Goal: Task Accomplishment & Management: Complete application form

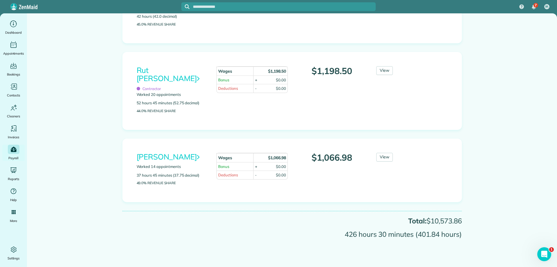
scroll to position [752, 0]
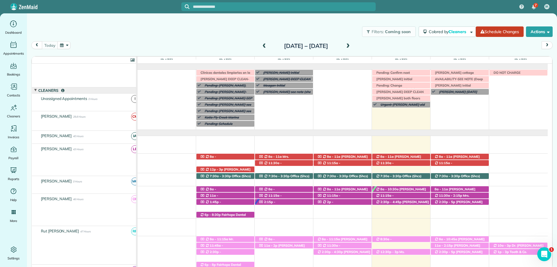
scroll to position [42, 0]
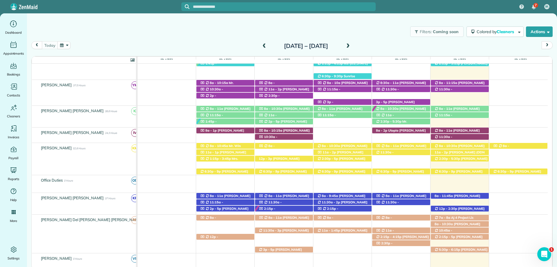
scroll to position [232, 0]
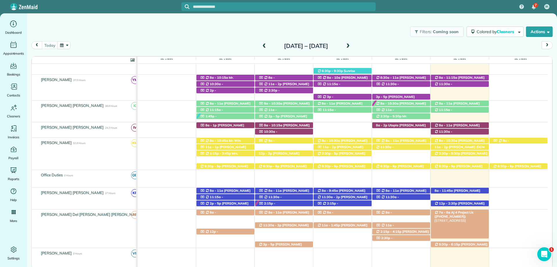
click at [472, 212] on span "Aj 4 Project Llc ([PHONE_NUMBER])" at bounding box center [453, 214] width 39 height 8
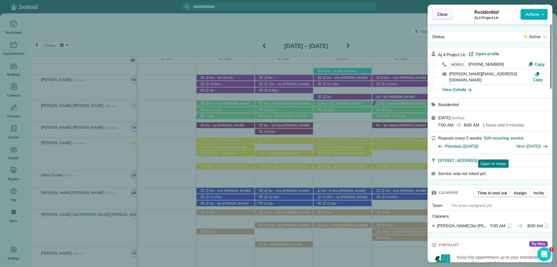
click at [450, 15] on button "Close" at bounding box center [442, 14] width 20 height 11
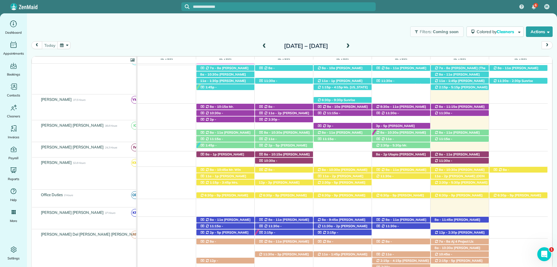
scroll to position [203, 0]
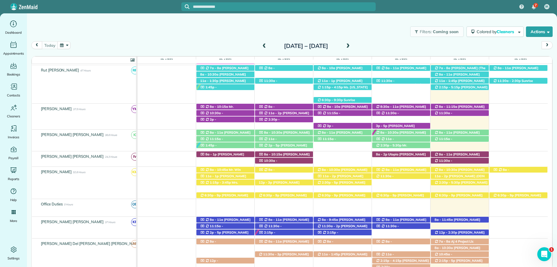
click at [267, 28] on div "Filters: Coming soon Colored by Cleaners Color by Cleaner Color by Team Color b…" at bounding box center [292, 31] width 530 height 19
click at [473, 218] on div "8a - 11:45a Lindsay Wall (+18133952668) 9441 Aspen Circle - Daphne, AL, 36527" at bounding box center [460, 219] width 58 height 6
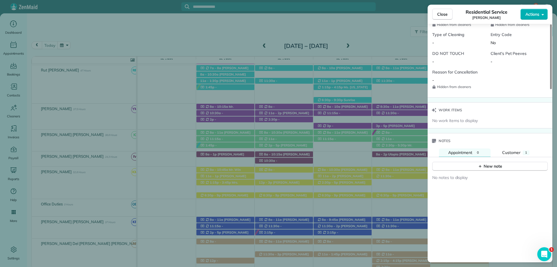
scroll to position [522, 0]
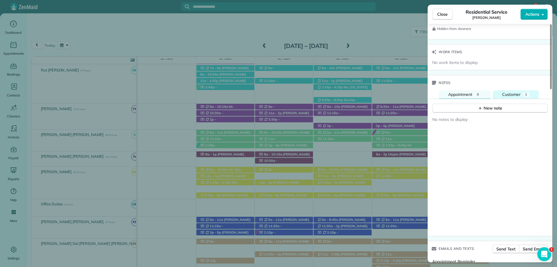
click at [530, 90] on button "Customer 1" at bounding box center [516, 94] width 46 height 9
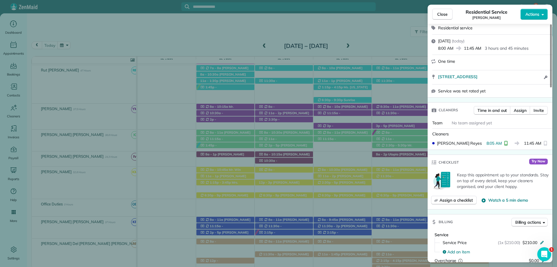
scroll to position [87, 0]
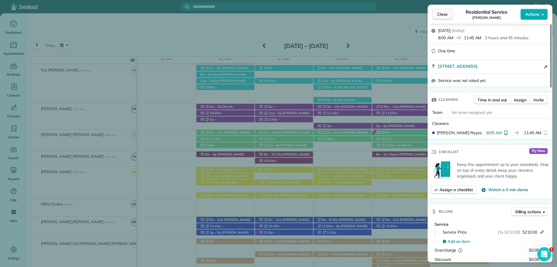
click at [442, 16] on span "Close" at bounding box center [442, 14] width 10 height 6
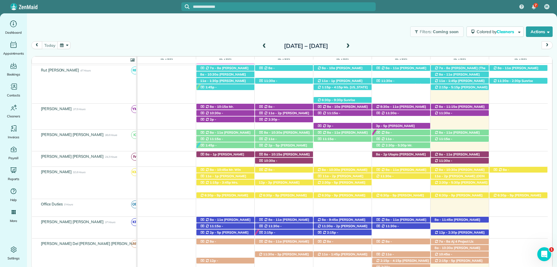
click at [242, 19] on div "Filters: Coming soon Colored by Cleaners Color by Cleaner Color by Team Color b…" at bounding box center [292, 131] width 530 height 236
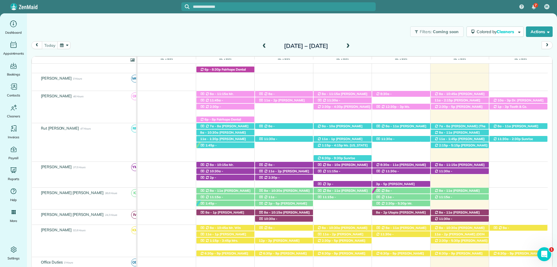
scroll to position [87, 0]
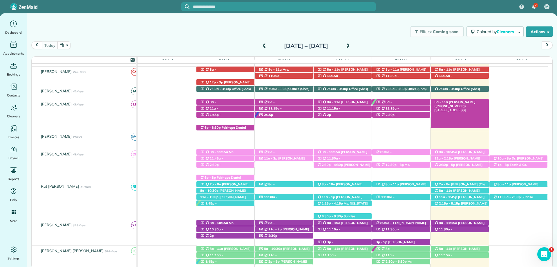
click at [457, 103] on span "Morgan Stalder (+15043886767)" at bounding box center [454, 104] width 41 height 8
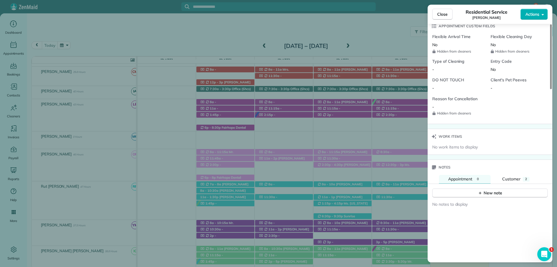
scroll to position [464, 0]
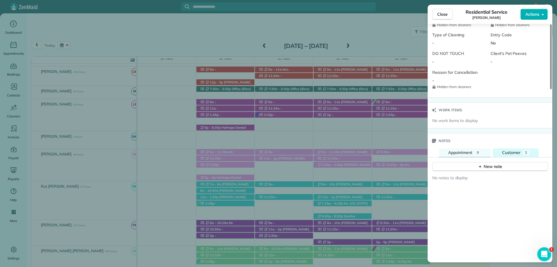
click at [506, 150] on span "Customer" at bounding box center [511, 152] width 18 height 5
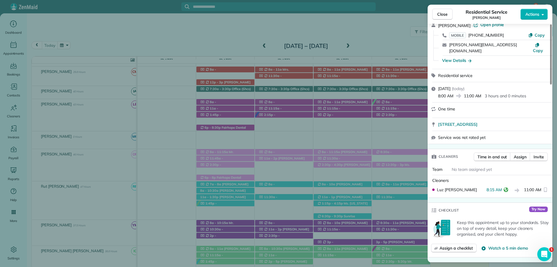
scroll to position [0, 0]
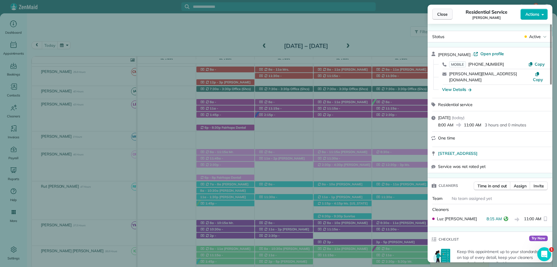
click at [439, 10] on button "Close" at bounding box center [442, 14] width 20 height 11
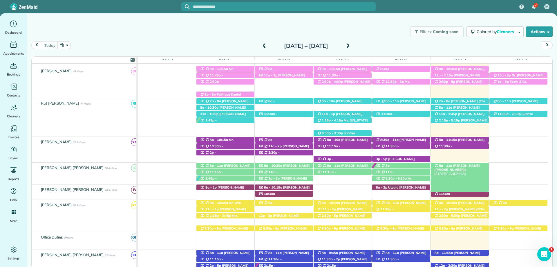
scroll to position [203, 0]
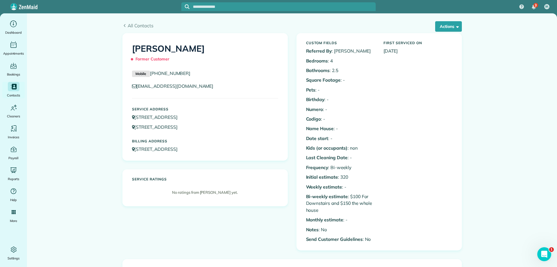
click at [231, 7] on input "text" at bounding box center [284, 7] width 183 height 4
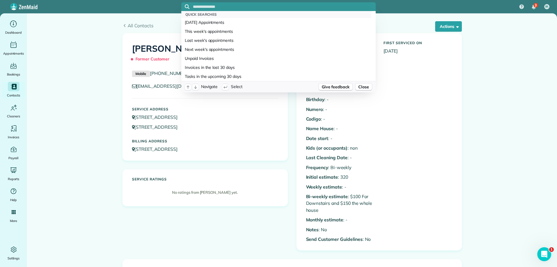
click at [230, 7] on input "text" at bounding box center [284, 7] width 183 height 4
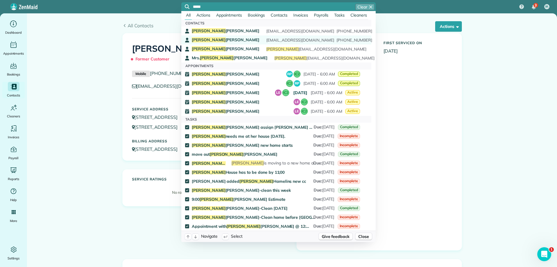
type input "*****"
click at [210, 40] on span "Susie Clark" at bounding box center [226, 39] width 68 height 5
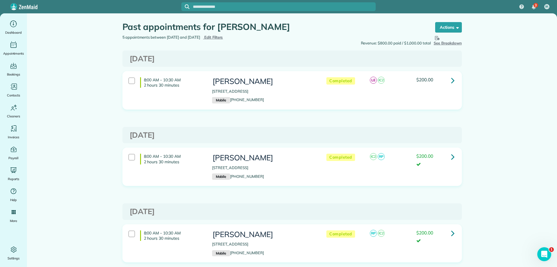
click at [452, 80] on link at bounding box center [453, 80] width 12 height 12
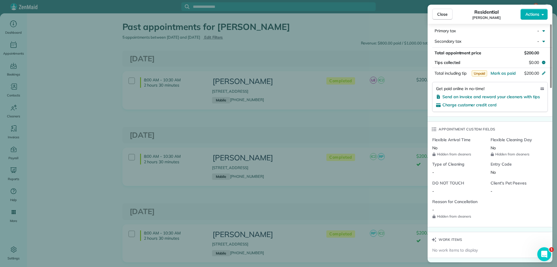
scroll to position [348, 0]
click at [508, 72] on span "Mark as paid" at bounding box center [502, 72] width 25 height 5
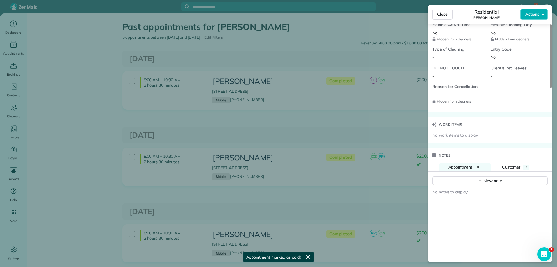
scroll to position [465, 0]
click at [518, 165] on span "Customer" at bounding box center [511, 164] width 18 height 5
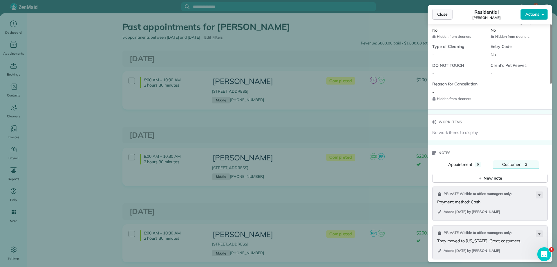
click at [442, 12] on span "Close" at bounding box center [442, 14] width 10 height 6
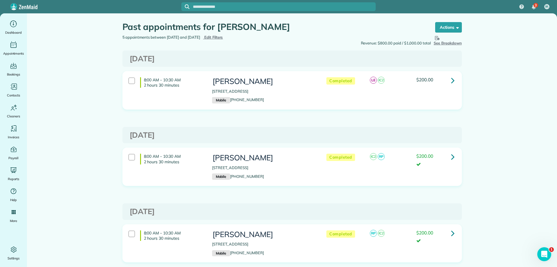
click at [243, 6] on input "text" at bounding box center [284, 7] width 183 height 4
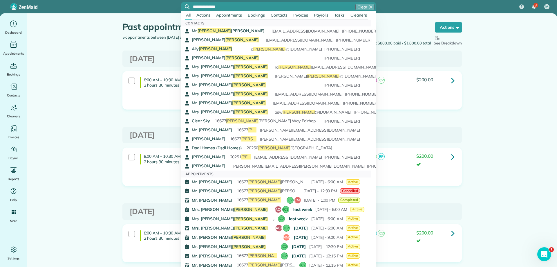
click at [234, 13] on span "Appointments" at bounding box center [229, 14] width 26 height 5
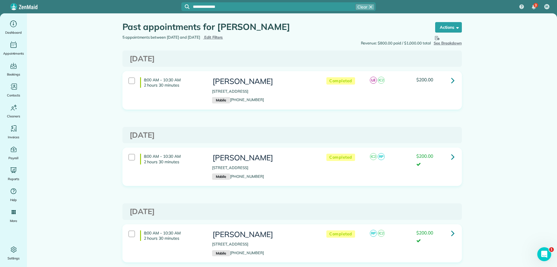
click at [234, 6] on input "**********" at bounding box center [284, 7] width 183 height 4
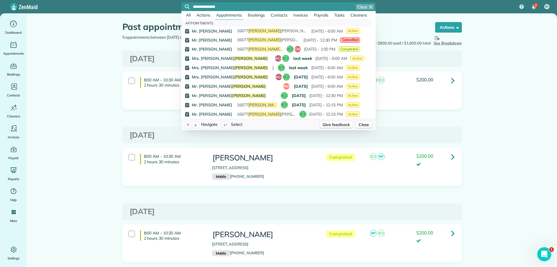
click at [207, 6] on input "**********" at bounding box center [284, 7] width 183 height 4
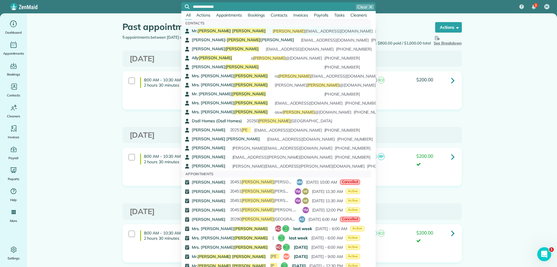
type input "**********"
click at [232, 30] on span "Thompson" at bounding box center [249, 30] width 34 height 5
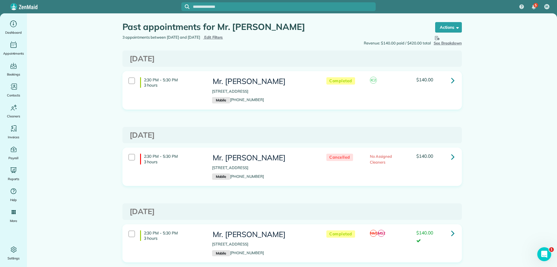
click at [448, 82] on link at bounding box center [453, 80] width 12 height 12
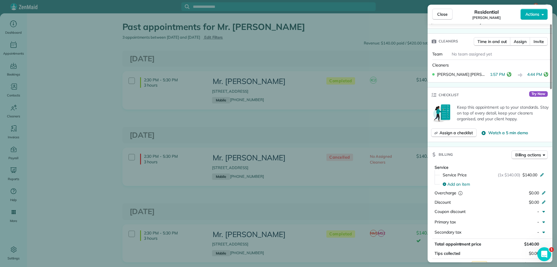
scroll to position [232, 0]
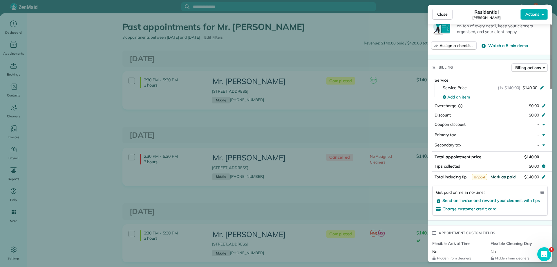
click at [501, 175] on span "Mark as paid" at bounding box center [502, 176] width 25 height 5
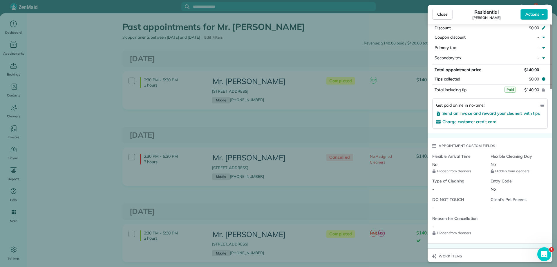
scroll to position [435, 0]
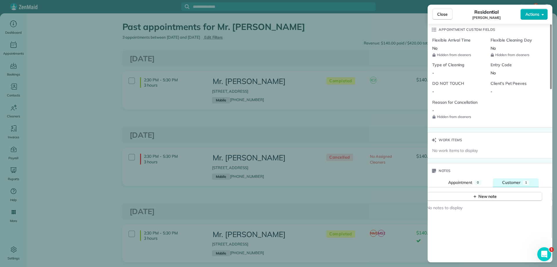
click at [507, 182] on span "Customer" at bounding box center [511, 182] width 18 height 5
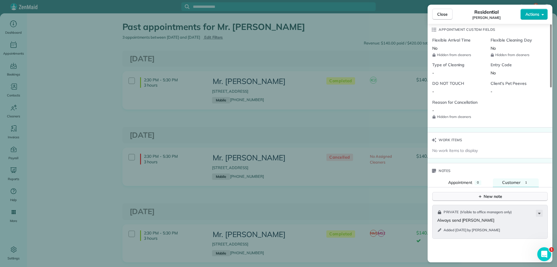
click at [485, 196] on div "New note" at bounding box center [490, 196] width 24 height 6
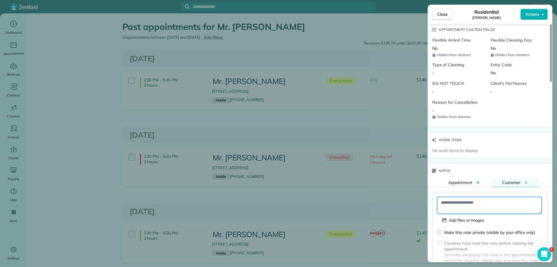
click at [460, 203] on textarea at bounding box center [489, 205] width 104 height 17
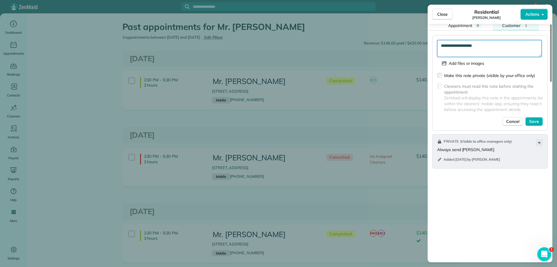
scroll to position [667, 0]
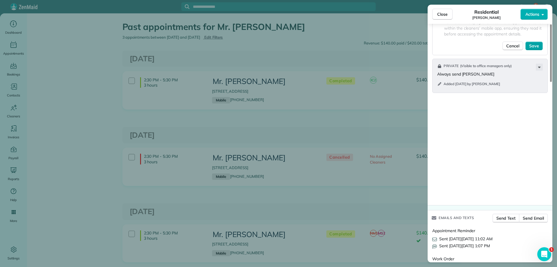
type textarea "**********"
click at [539, 44] on button "Save" at bounding box center [533, 45] width 17 height 9
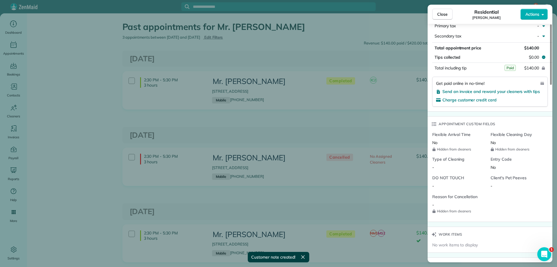
scroll to position [283, 0]
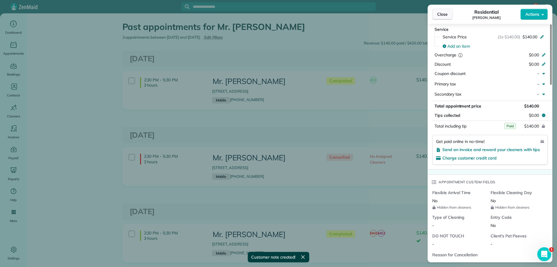
click at [443, 14] on span "Close" at bounding box center [442, 14] width 10 height 6
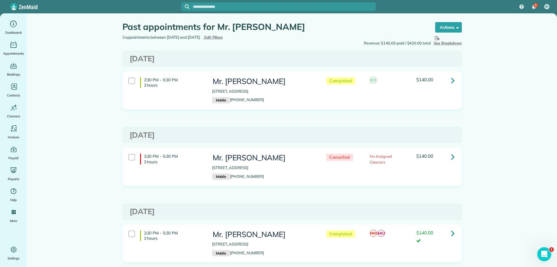
click at [285, 8] on input "text" at bounding box center [284, 7] width 183 height 4
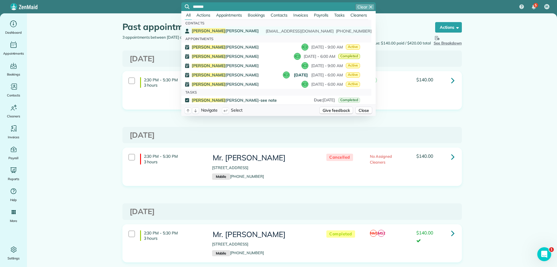
type input "*******"
click at [219, 30] on div "Justine Siener teensiener@gmail.com (281) 796-8970" at bounding box center [276, 31] width 168 height 6
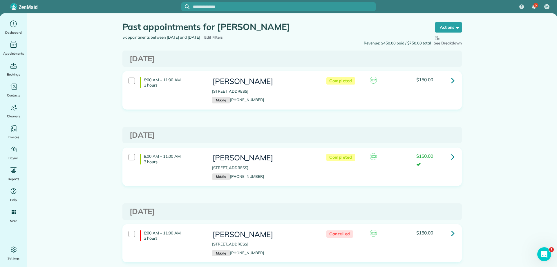
click at [451, 81] on icon at bounding box center [452, 80] width 3 height 10
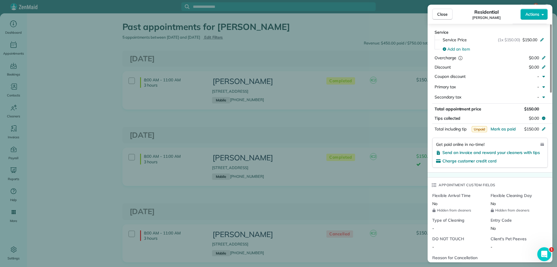
scroll to position [290, 0]
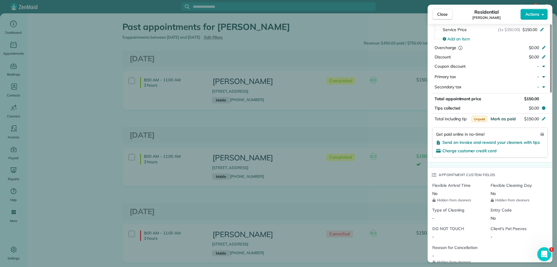
click at [504, 117] on span "Mark as paid" at bounding box center [502, 118] width 25 height 5
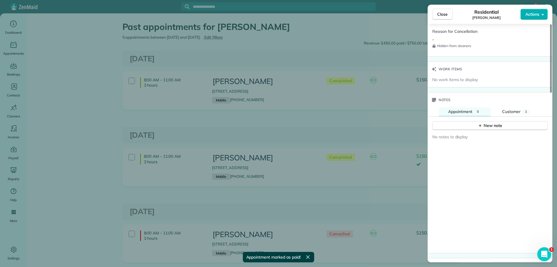
scroll to position [522, 0]
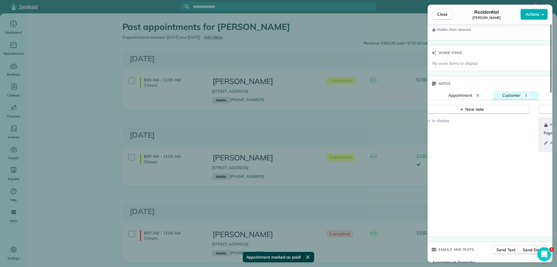
click at [515, 97] on span "Customer" at bounding box center [511, 95] width 18 height 5
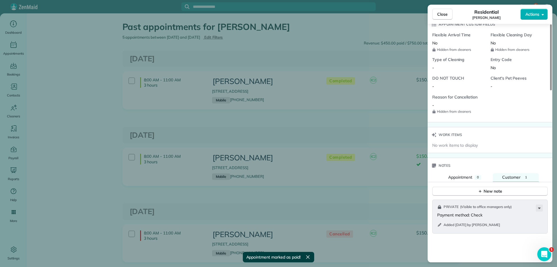
scroll to position [406, 0]
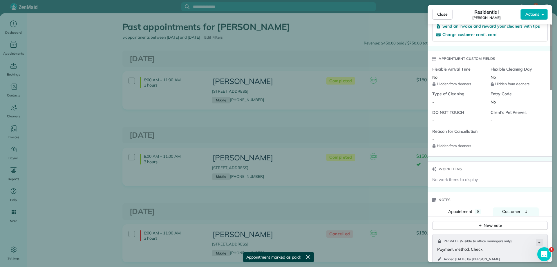
click at [444, 15] on span "Close" at bounding box center [442, 14] width 10 height 6
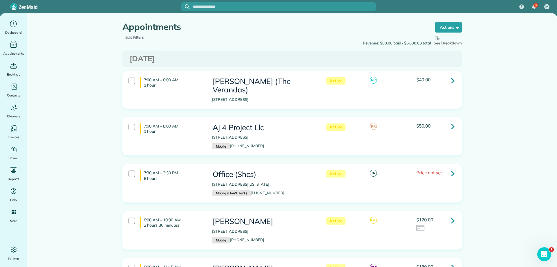
click at [136, 37] on span "Edit Filters" at bounding box center [134, 37] width 19 height 5
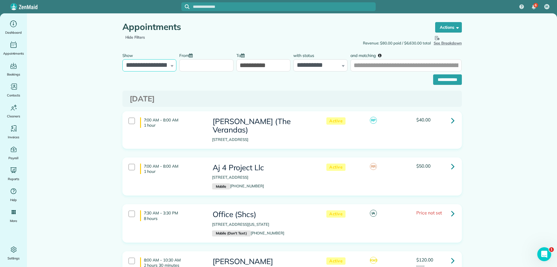
click at [168, 65] on select "**********" at bounding box center [149, 65] width 54 height 12
select select "**********"
click at [122, 59] on select "**********" at bounding box center [149, 65] width 54 height 12
click at [201, 63] on input "From" at bounding box center [206, 65] width 54 height 12
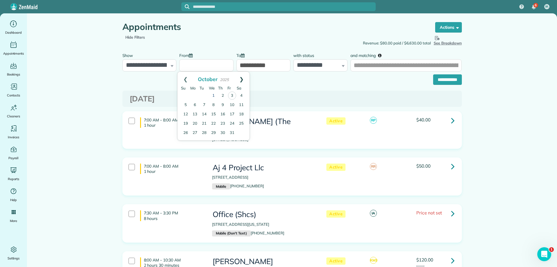
drag, startPoint x: 211, startPoint y: 95, endPoint x: 237, endPoint y: 84, distance: 28.3
click at [211, 94] on link "1" at bounding box center [213, 95] width 9 height 9
type input "**********"
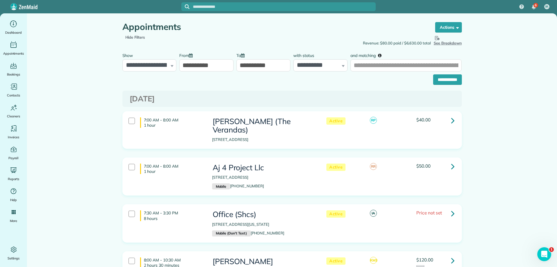
drag, startPoint x: 247, startPoint y: 76, endPoint x: 247, endPoint y: 73, distance: 3.0
click at [247, 75] on div "**********" at bounding box center [291, 77] width 339 height 13
click at [252, 66] on input "**********" at bounding box center [263, 65] width 54 height 12
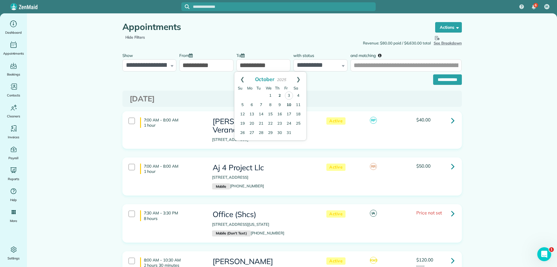
click at [283, 97] on link "2" at bounding box center [279, 95] width 9 height 9
type input "**********"
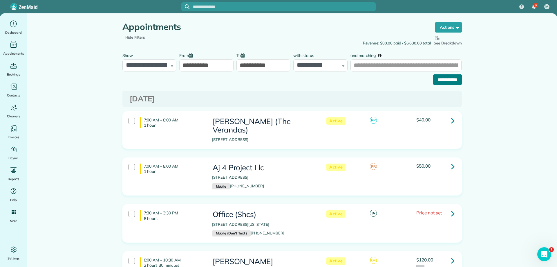
click at [451, 79] on input "**********" at bounding box center [447, 79] width 29 height 10
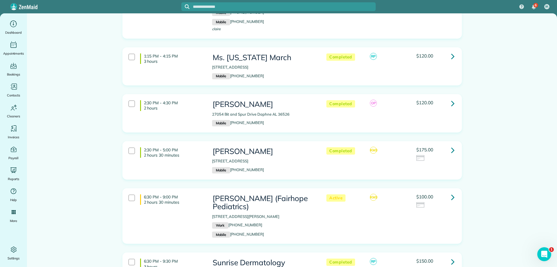
scroll to position [377, 0]
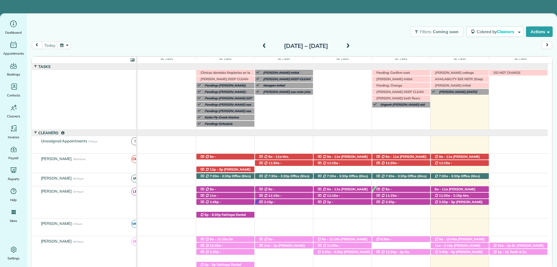
scroll to position [42, 0]
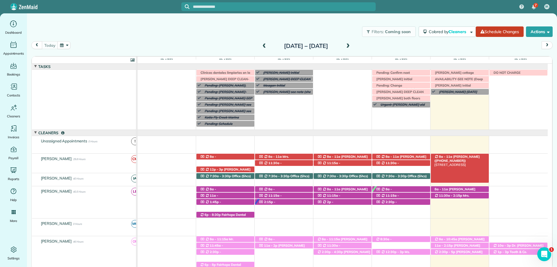
scroll to position [58, 0]
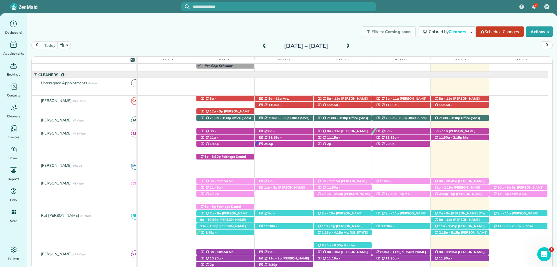
click at [351, 44] on span at bounding box center [348, 46] width 6 height 5
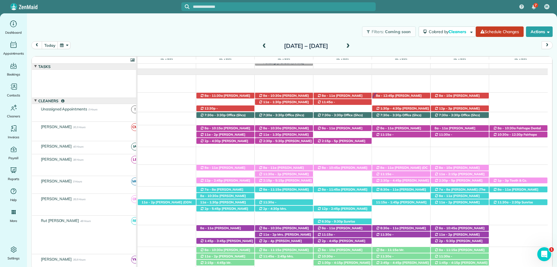
scroll to position [29, 0]
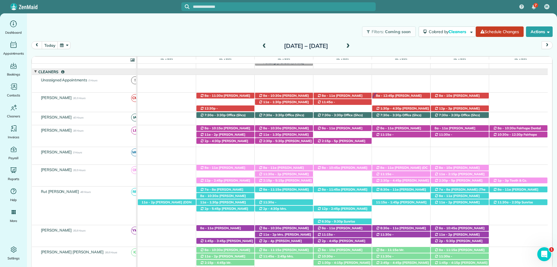
click at [307, 208] on tbody "Irma V descansa este lunes Morgen Stalder this week Patty Harvard (Wants appoin…" at bounding box center [342, 266] width 410 height 462
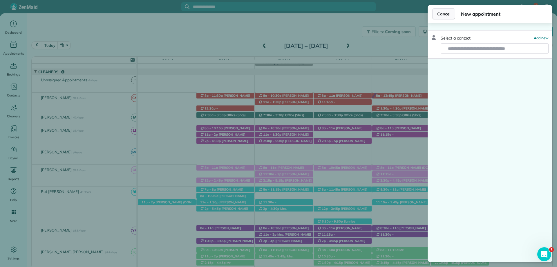
click at [443, 12] on span "Cancel" at bounding box center [443, 14] width 13 height 6
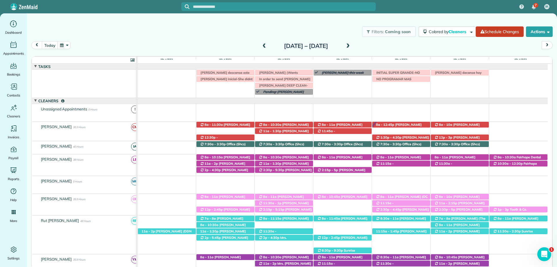
click at [320, 19] on div "Filters: Coming soon Colored by Cleaners Color by Cleaner Color by Team Color b…" at bounding box center [292, 131] width 530 height 236
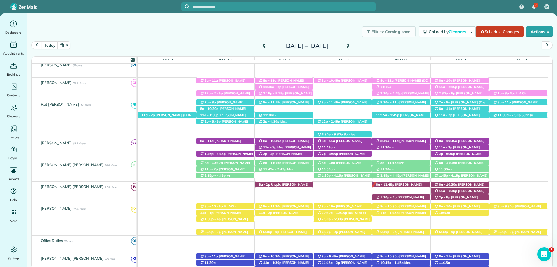
scroll to position [174, 0]
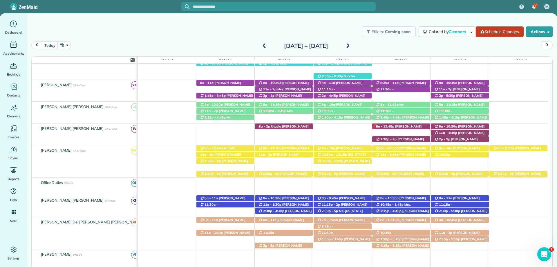
click at [357, 13] on div at bounding box center [278, 6] width 194 height 13
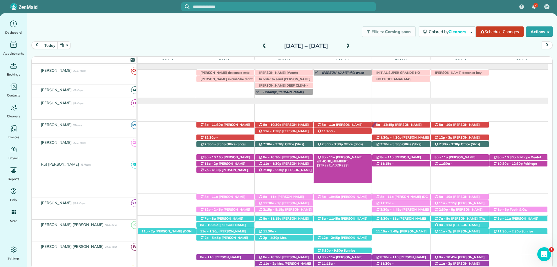
scroll to position [0, 0]
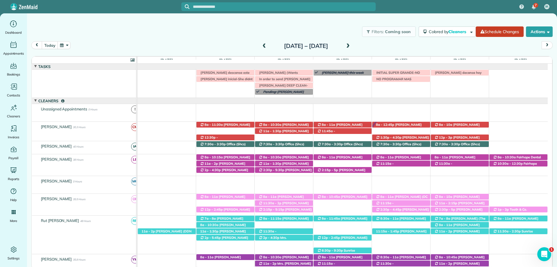
drag, startPoint x: 329, startPoint y: 28, endPoint x: 329, endPoint y: 34, distance: 5.8
click at [329, 28] on div "Filters: Coming soon Colored by Cleaners Color by Cleaner Color by Team Color b…" at bounding box center [292, 31] width 530 height 19
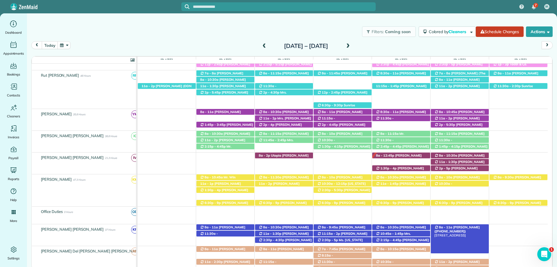
scroll to position [203, 0]
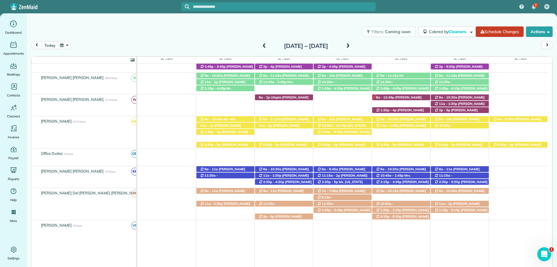
click at [48, 45] on button "today" at bounding box center [50, 45] width 16 height 8
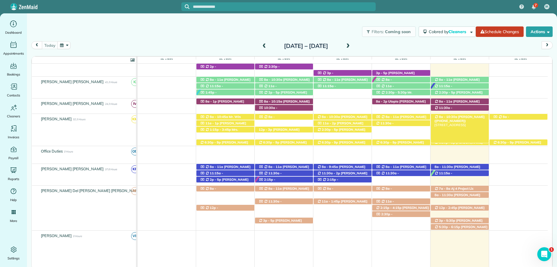
scroll to position [198, 0]
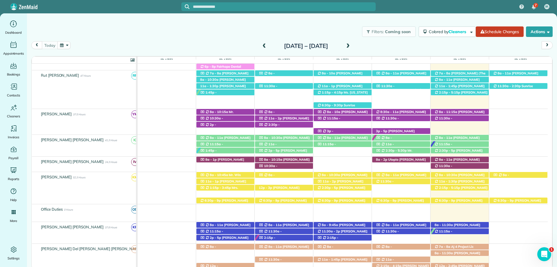
drag, startPoint x: 331, startPoint y: 18, endPoint x: 330, endPoint y: 13, distance: 4.7
click at [331, 18] on div "Filters: Coming soon Colored by Cleaners Color by Cleaner Color by Team Color b…" at bounding box center [292, 131] width 530 height 236
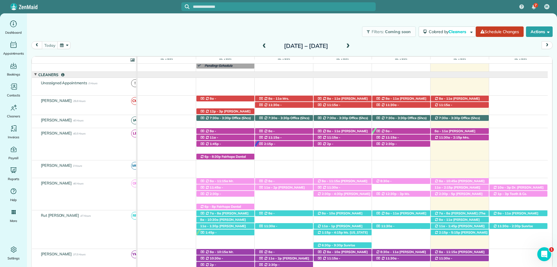
scroll to position [0, 0]
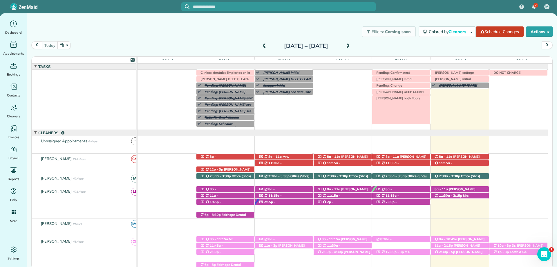
click at [396, 97] on span "Barclay both floors" at bounding box center [396, 98] width 47 height 4
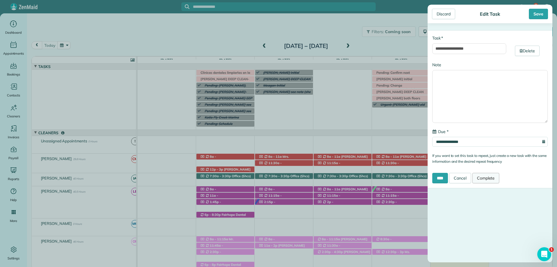
click at [491, 178] on link "Complete" at bounding box center [485, 178] width 27 height 10
click at [488, 177] on link "Complete" at bounding box center [485, 178] width 27 height 10
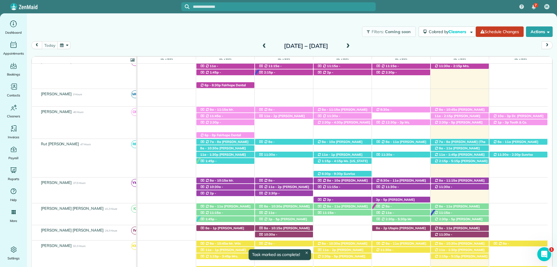
scroll to position [145, 0]
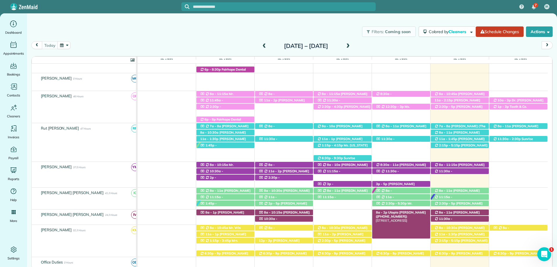
click at [407, 213] on span "Utopia Cassidy (+12516232538)" at bounding box center [401, 214] width 50 height 8
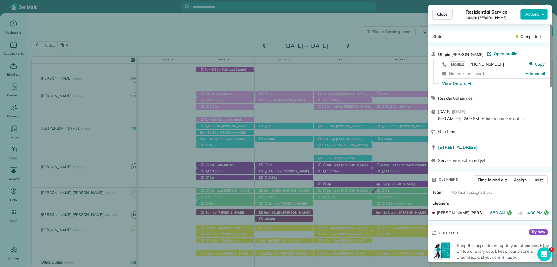
click at [443, 16] on span "Close" at bounding box center [442, 14] width 10 height 6
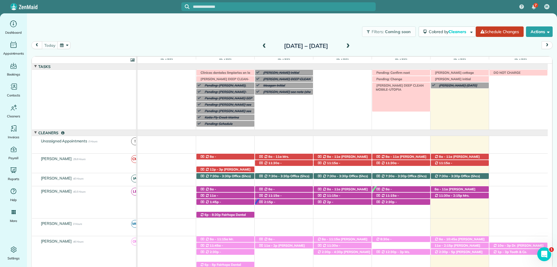
click at [405, 84] on span "IRMA V DEEP CLEAN MOBILE-UTOPIA" at bounding box center [398, 87] width 50 height 8
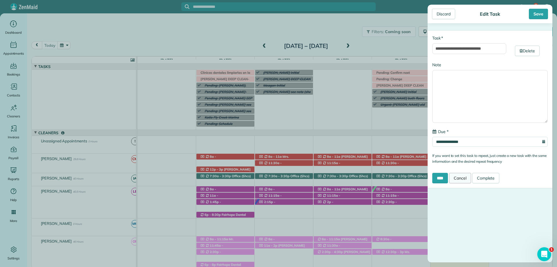
click at [465, 178] on link "Cancel" at bounding box center [460, 178] width 22 height 10
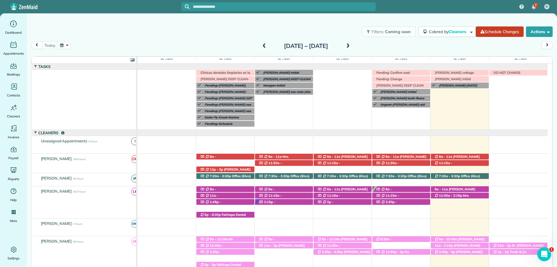
click at [351, 47] on span at bounding box center [348, 46] width 6 height 5
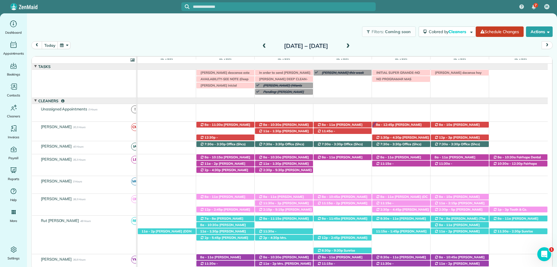
click at [351, 46] on span at bounding box center [348, 46] width 6 height 5
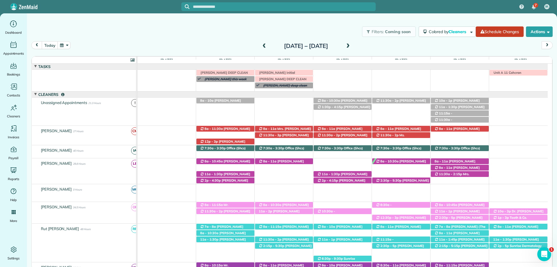
click at [351, 46] on span at bounding box center [348, 46] width 6 height 5
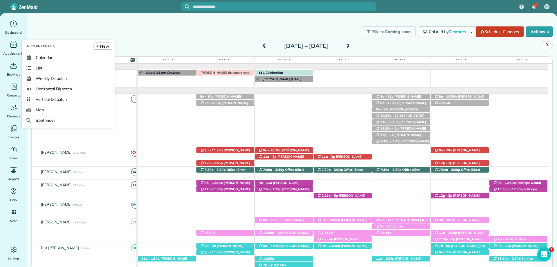
click at [50, 46] on span "Appointments" at bounding box center [40, 46] width 29 height 6
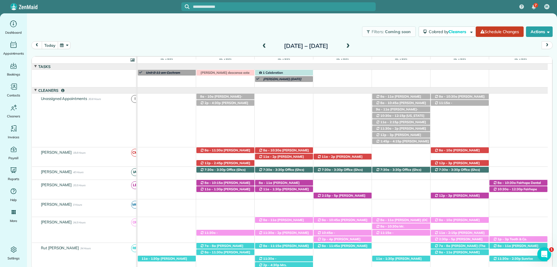
click at [51, 43] on button "today" at bounding box center [50, 45] width 16 height 8
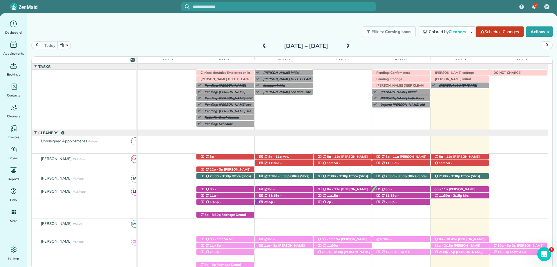
click at [351, 47] on span at bounding box center [348, 46] width 6 height 5
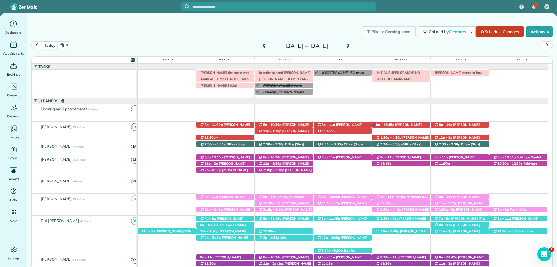
scroll to position [10, 0]
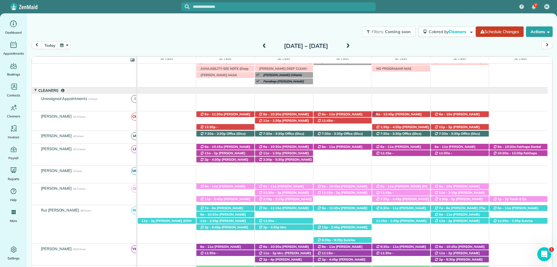
click at [351, 46] on span at bounding box center [348, 46] width 6 height 5
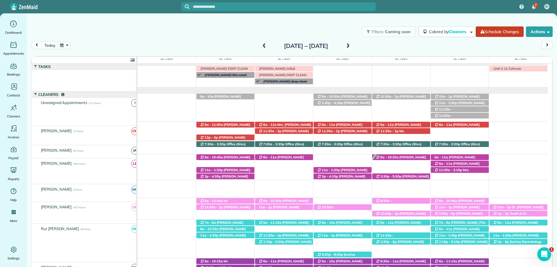
scroll to position [4, 0]
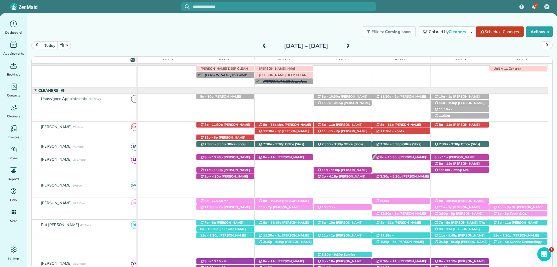
click at [351, 48] on span at bounding box center [348, 46] width 6 height 5
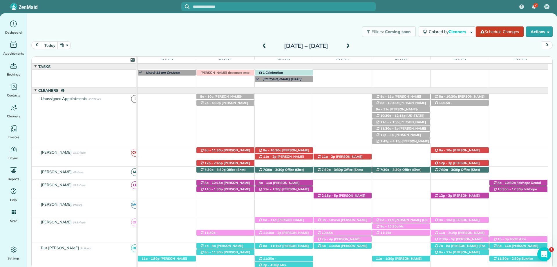
click at [351, 46] on span at bounding box center [348, 46] width 6 height 5
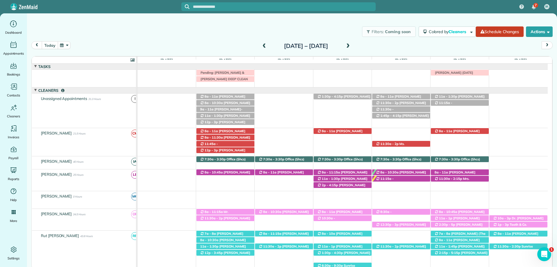
click at [51, 43] on button "today" at bounding box center [50, 45] width 16 height 8
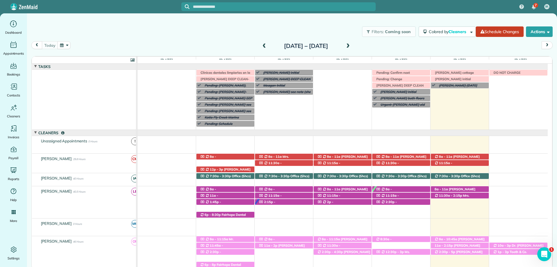
scroll to position [42, 0]
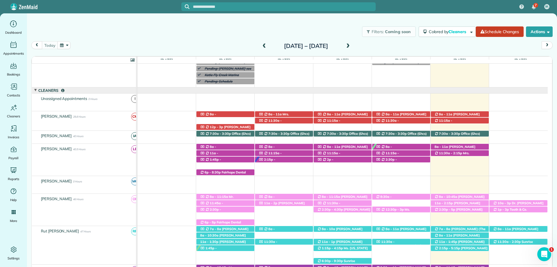
click at [351, 45] on span at bounding box center [348, 46] width 6 height 5
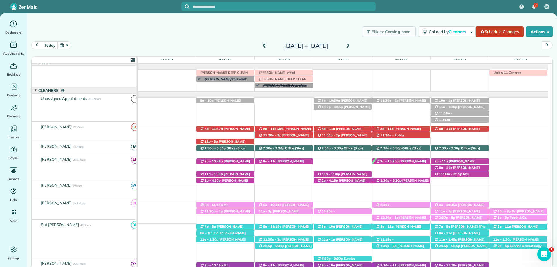
scroll to position [0, 0]
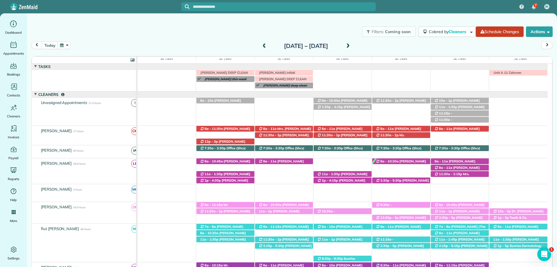
click at [261, 48] on span at bounding box center [264, 46] width 6 height 5
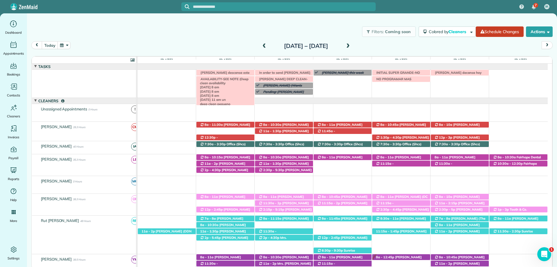
click at [232, 79] on span "AVAILABILITY-SEE NOTE (Deep clean availability 10/19 8 am 10/21 8 am 10/28 8 am…" at bounding box center [225, 102] width 54 height 50
click at [0, 0] on div at bounding box center [0, 0] width 0 height 0
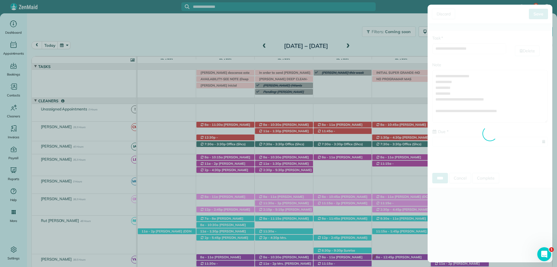
type input "**********"
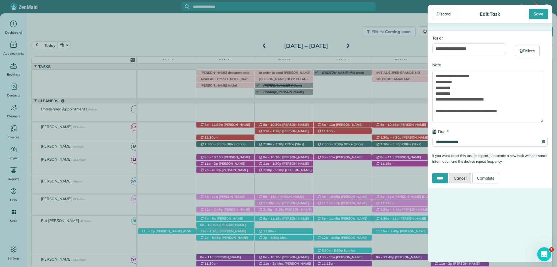
drag, startPoint x: 470, startPoint y: 177, endPoint x: 335, endPoint y: 228, distance: 144.1
click at [470, 177] on link "Cancel" at bounding box center [460, 178] width 22 height 10
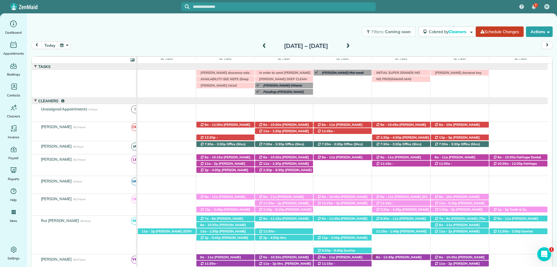
click at [425, 17] on div "Filters: Coming soon Colored by Cleaners Color by Cleaner Color by Team Color b…" at bounding box center [292, 131] width 530 height 236
click at [238, 80] on span "AVAILABILITY-SEE NOTE (Deep clean availability 10/19 8 am 10/21 8 am 10/28 8 am…" at bounding box center [225, 102] width 54 height 50
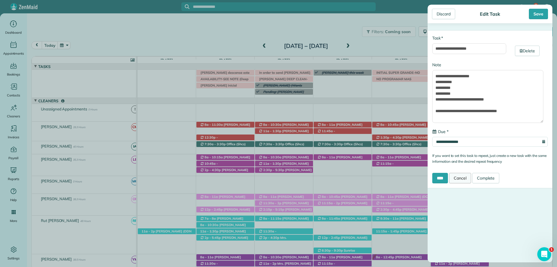
click at [465, 174] on link "Cancel" at bounding box center [460, 178] width 22 height 10
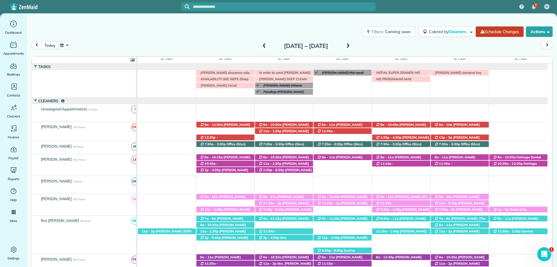
click at [242, 8] on input "text" at bounding box center [284, 7] width 183 height 4
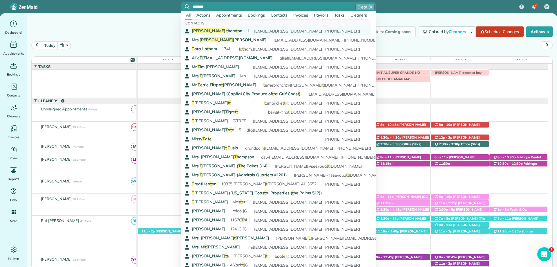
type input "*******"
click at [207, 30] on span "Karla t horn t on" at bounding box center [217, 30] width 50 height 5
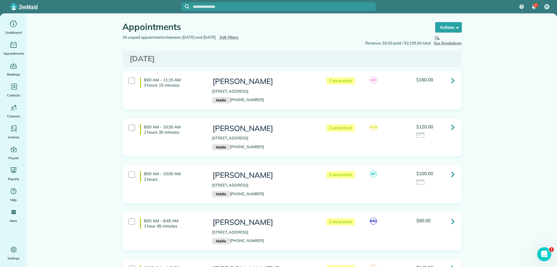
scroll to position [377, 0]
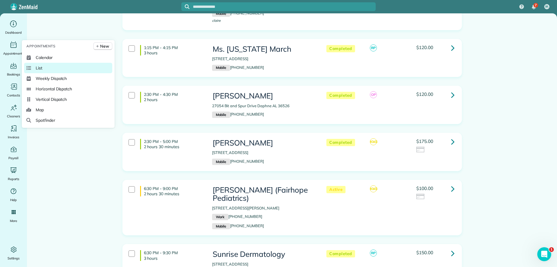
click at [54, 68] on link "List" at bounding box center [68, 68] width 88 height 10
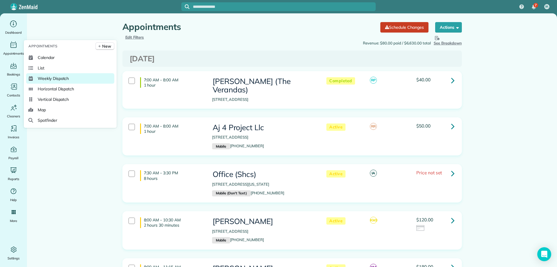
click at [68, 76] on span "Weekly Dispatch" at bounding box center [53, 78] width 31 height 6
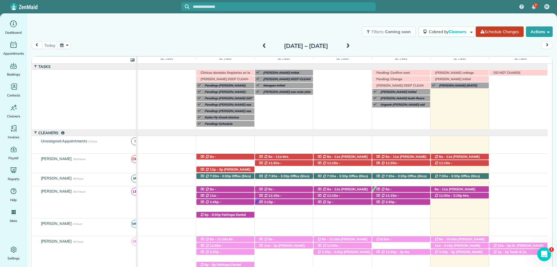
click at [329, 25] on div "Filters: Coming soon Colored by Cleaners Color by Cleaner Color by Team Color b…" at bounding box center [292, 31] width 530 height 19
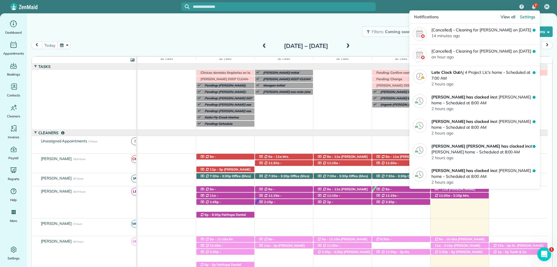
click at [508, 17] on span "View all" at bounding box center [508, 17] width 15 height 6
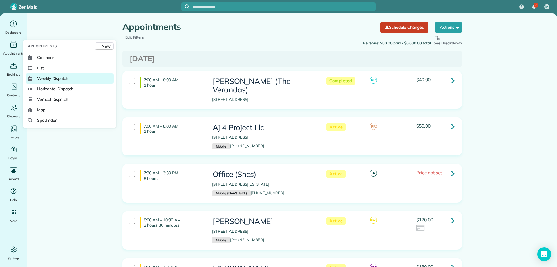
click at [67, 81] on span "Weekly Dispatch" at bounding box center [52, 78] width 31 height 6
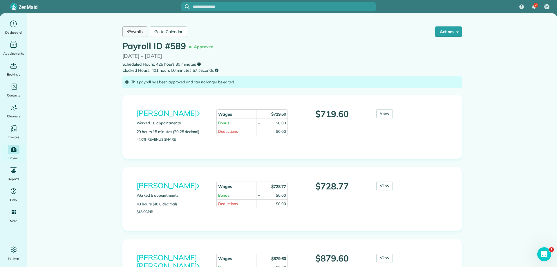
click at [140, 33] on link "Payrolls" at bounding box center [134, 31] width 25 height 10
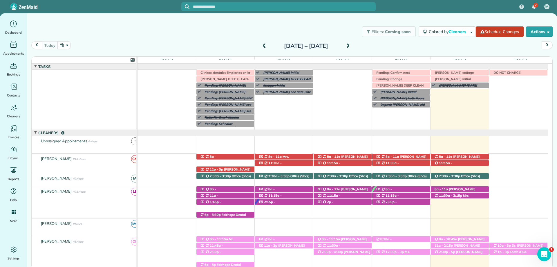
click at [253, 6] on input "text" at bounding box center [284, 7] width 183 height 4
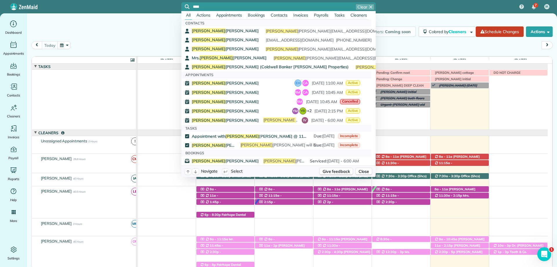
type input "****"
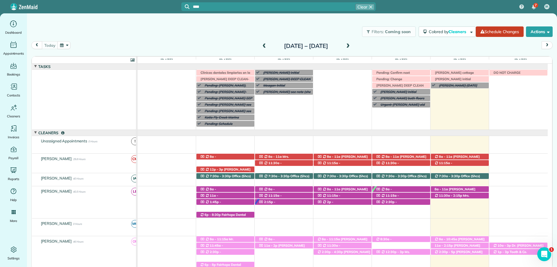
click at [253, 5] on input "****" at bounding box center [284, 7] width 183 height 4
click at [222, 8] on input "****" at bounding box center [284, 7] width 183 height 4
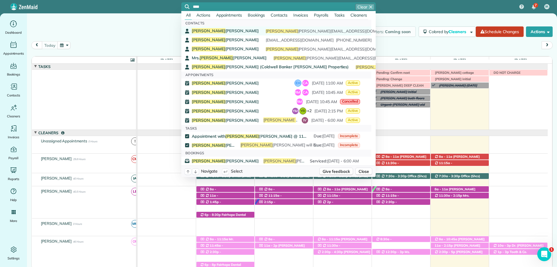
click at [207, 30] on span "[PERSON_NAME]" at bounding box center [225, 30] width 67 height 5
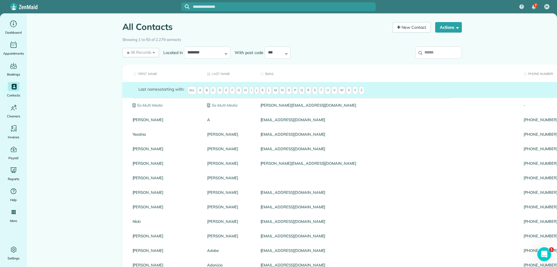
drag, startPoint x: 335, startPoint y: 48, endPoint x: 357, endPoint y: 41, distance: 22.8
click at [335, 48] on div "**********" at bounding box center [248, 52] width 252 height 15
click at [409, 29] on link "New Contact" at bounding box center [411, 27] width 38 height 10
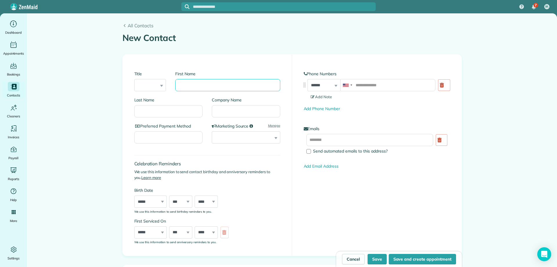
click at [195, 85] on input "First Name" at bounding box center [227, 85] width 105 height 12
type input "******"
type input "*****"
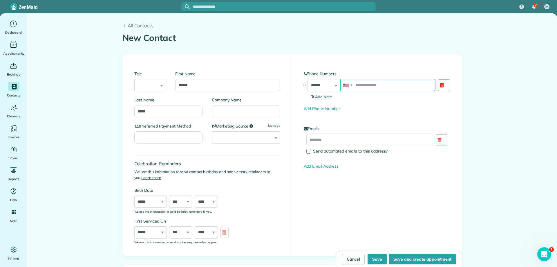
click at [386, 86] on input "tel" at bounding box center [387, 85] width 95 height 12
type input "*"
type input "**********"
click at [336, 137] on input "text" at bounding box center [369, 140] width 127 height 12
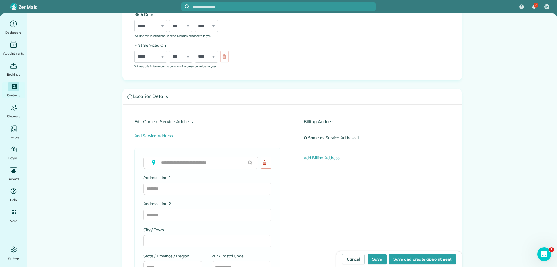
scroll to position [232, 0]
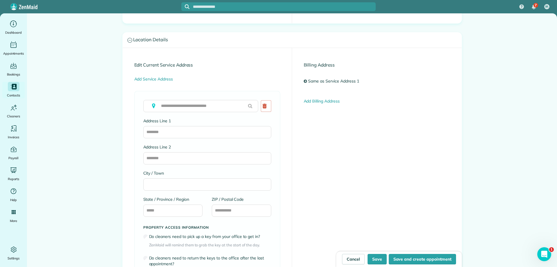
type input "**********"
click at [170, 138] on div "Address Line 1" at bounding box center [207, 131] width 128 height 26
click at [175, 132] on input "Address Line 1" at bounding box center [207, 132] width 128 height 12
type input "**********"
click at [163, 184] on input "City / Town" at bounding box center [207, 184] width 128 height 12
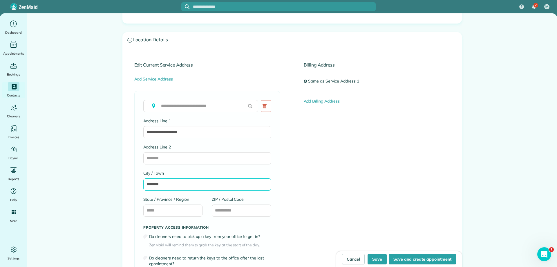
type input "********"
type input "**"
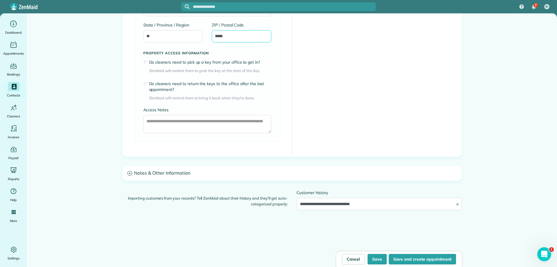
type input "*****"
click at [167, 173] on h3 "Notes & Other Information" at bounding box center [292, 173] width 339 height 15
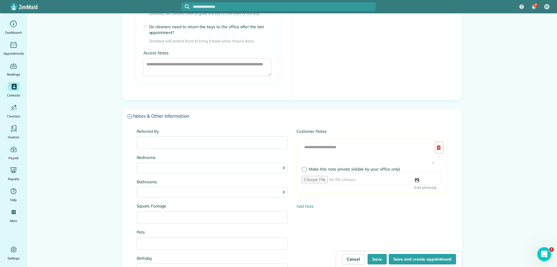
scroll to position [464, 0]
click at [161, 211] on input "Square Footage" at bounding box center [212, 216] width 151 height 12
type input "****"
click at [154, 160] on div "Bedrooms * * * * **" at bounding box center [212, 162] width 151 height 19
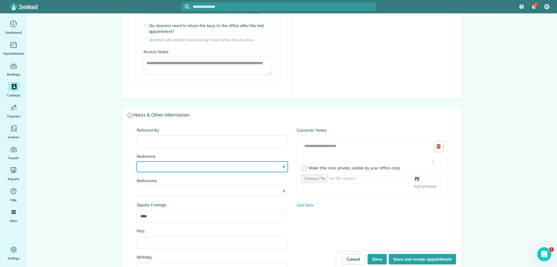
click at [156, 165] on select "* * * * **" at bounding box center [212, 166] width 151 height 10
click at [317, 197] on div "Customer Notes Add Image Make this note private (visible by your office only) A…" at bounding box center [372, 167] width 160 height 81
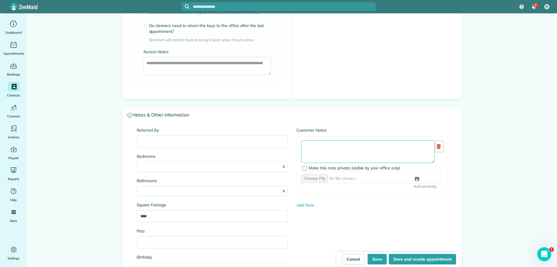
click at [314, 146] on textarea at bounding box center [367, 151] width 133 height 23
type textarea "******"
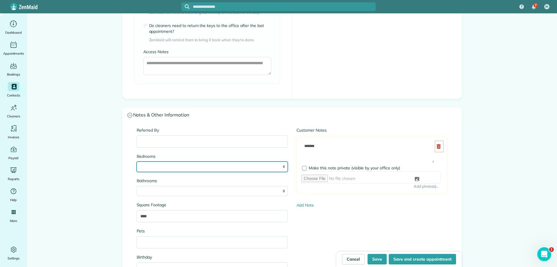
click at [153, 171] on select "* * * * **" at bounding box center [212, 166] width 151 height 10
select select "*"
click at [137, 161] on select "* * * * **" at bounding box center [212, 166] width 151 height 10
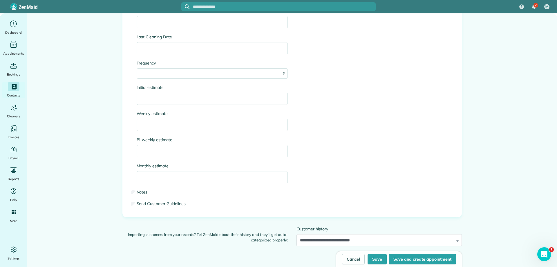
scroll to position [841, 0]
click at [146, 98] on input "Initial estimate" at bounding box center [212, 98] width 151 height 12
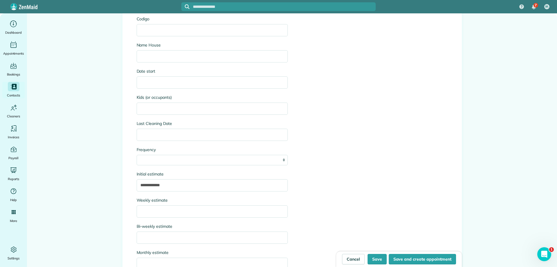
scroll to position [783, 0]
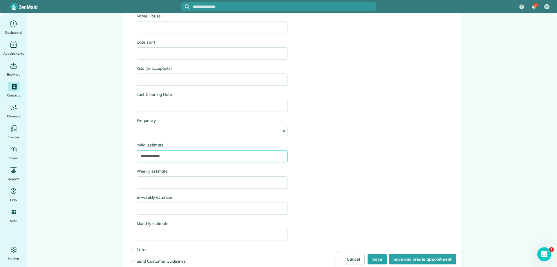
click at [200, 157] on input "**********" at bounding box center [212, 156] width 151 height 12
type input "**********"
click at [374, 262] on button "Save" at bounding box center [376, 258] width 19 height 10
type input "**********"
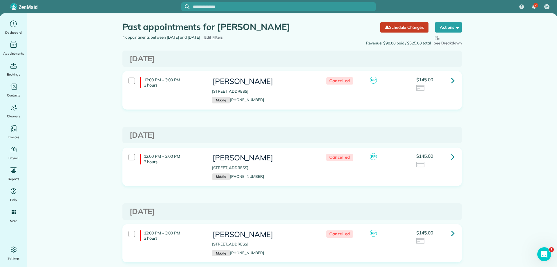
click at [219, 38] on span "Edit Filters" at bounding box center [213, 37] width 19 height 5
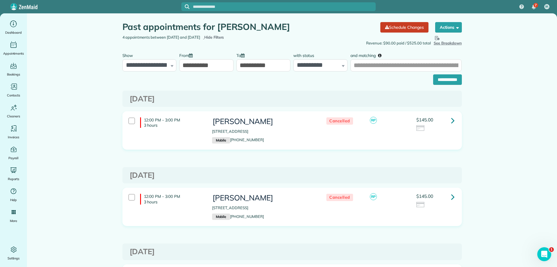
click at [224, 36] on span "Hide Filters" at bounding box center [214, 38] width 20 height 6
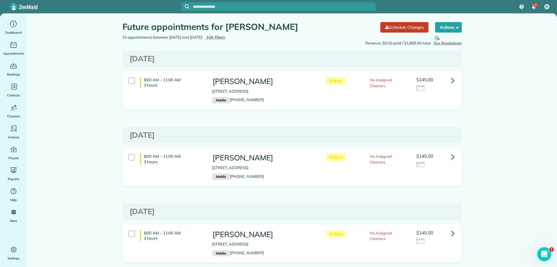
click at [401, 3] on div "7 IA" at bounding box center [278, 6] width 557 height 13
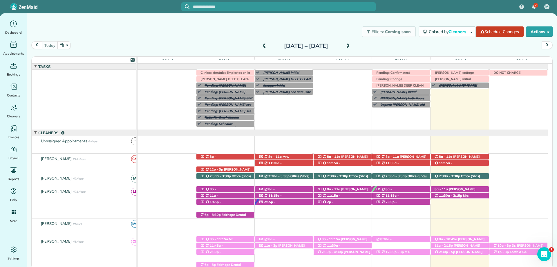
scroll to position [42, 0]
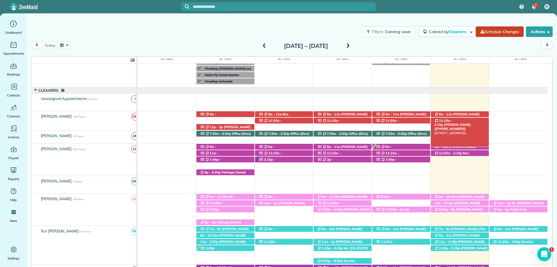
click at [465, 122] on span "[PERSON_NAME] ([PHONE_NUMBER])" at bounding box center [452, 126] width 36 height 8
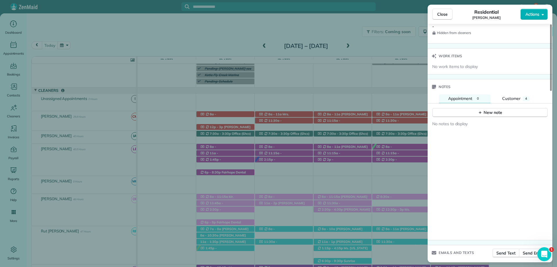
scroll to position [522, 0]
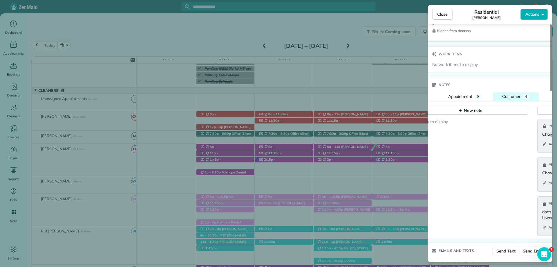
click at [511, 93] on button "Customer 4" at bounding box center [516, 96] width 46 height 9
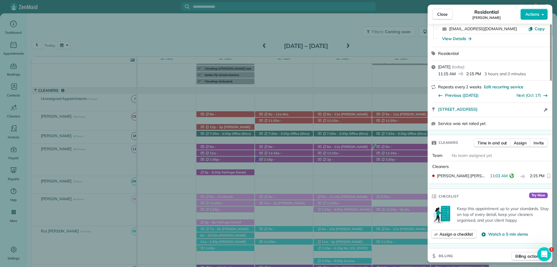
scroll to position [0, 0]
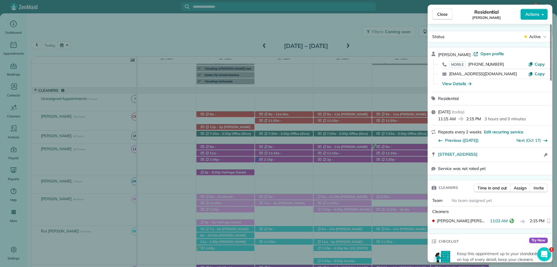
click at [383, 39] on div "Close Residential [PERSON_NAME] Actions Status Active [PERSON_NAME] · Open prof…" at bounding box center [278, 133] width 557 height 267
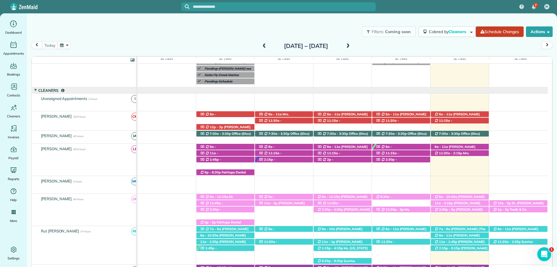
click at [351, 45] on span at bounding box center [348, 46] width 6 height 5
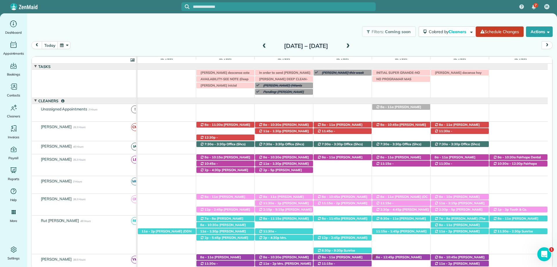
click at [337, 24] on div "Filters: Coming soon Colored by Cleaners Color by Cleaner Color by Team Color b…" at bounding box center [292, 31] width 530 height 19
